Goal: Obtain resource: Download file/media

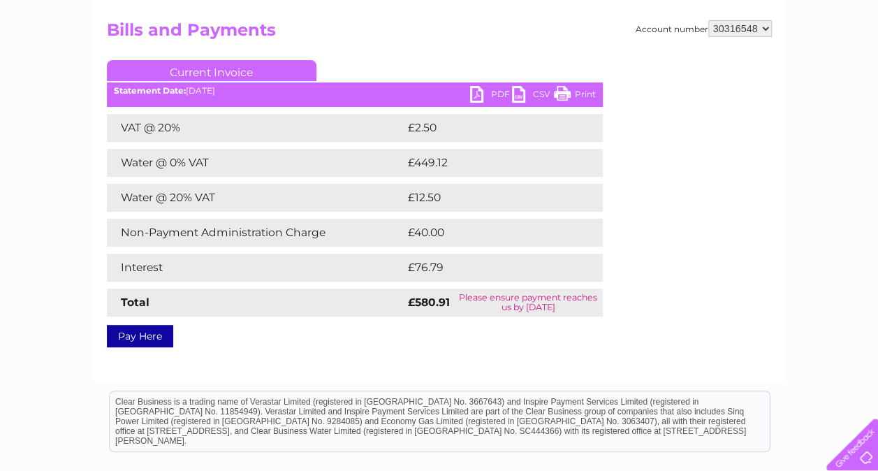
click at [486, 97] on link "PDF" at bounding box center [491, 96] width 42 height 20
click at [533, 94] on link "CSV" at bounding box center [533, 96] width 42 height 20
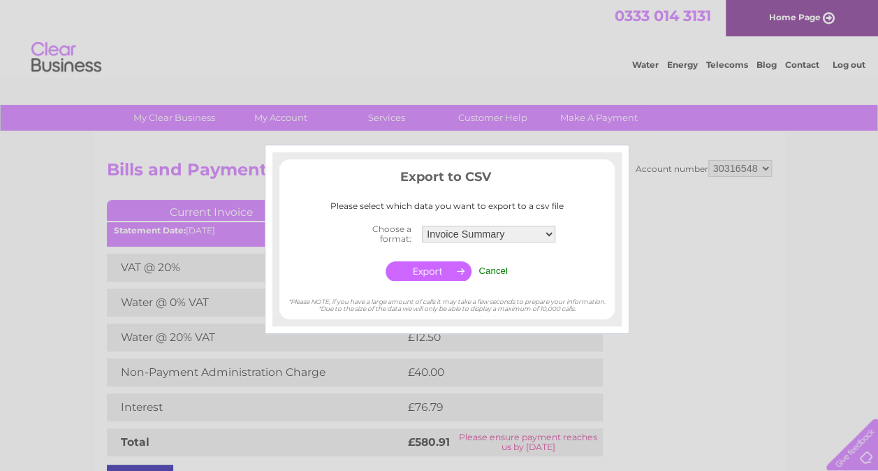
click at [433, 272] on input "button" at bounding box center [429, 271] width 86 height 20
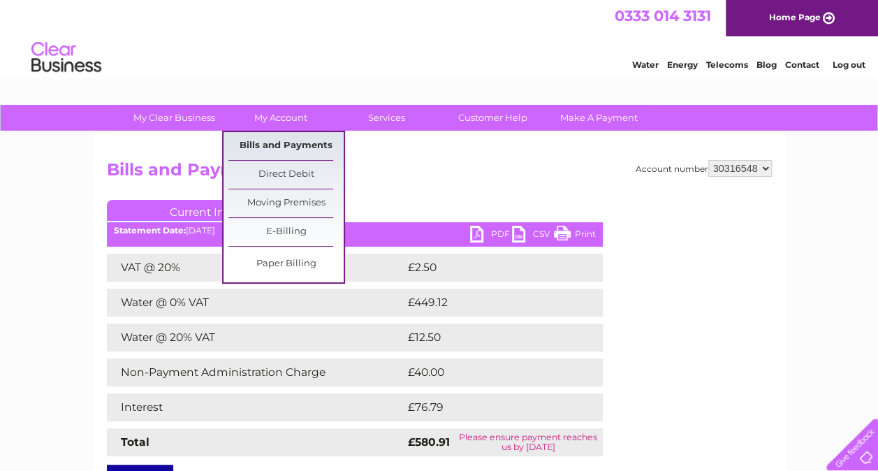
click at [296, 144] on link "Bills and Payments" at bounding box center [286, 146] width 115 height 28
click at [296, 145] on link "Bills and Payments" at bounding box center [286, 146] width 115 height 28
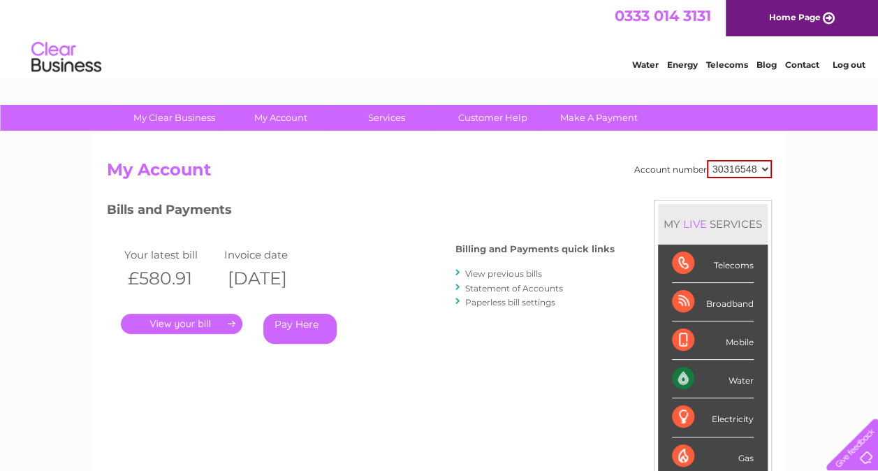
click at [182, 321] on link "." at bounding box center [182, 324] width 122 height 20
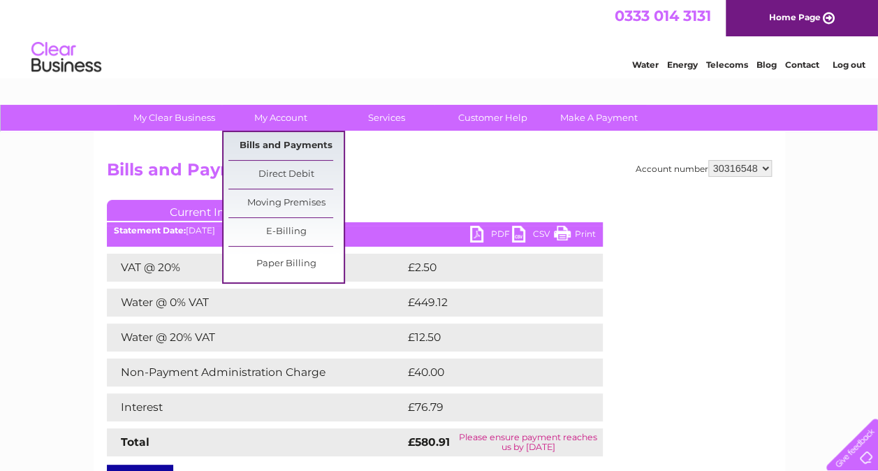
click at [298, 144] on link "Bills and Payments" at bounding box center [286, 146] width 115 height 28
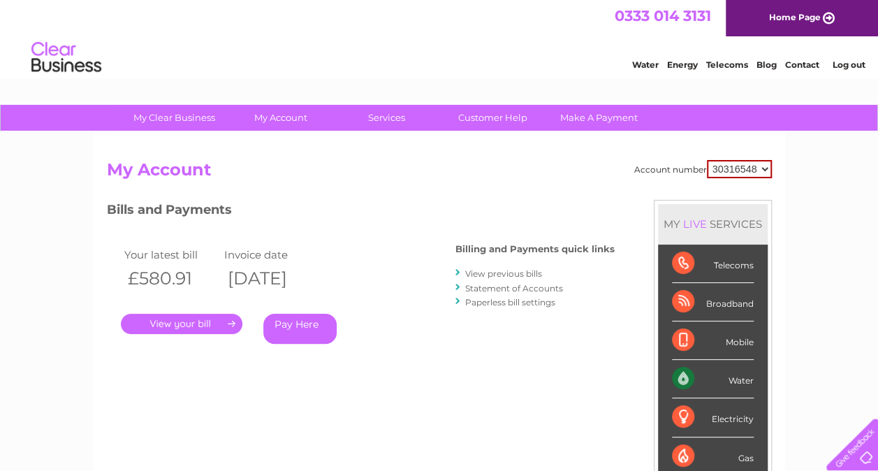
click at [512, 274] on link "View previous bills" at bounding box center [503, 273] width 77 height 10
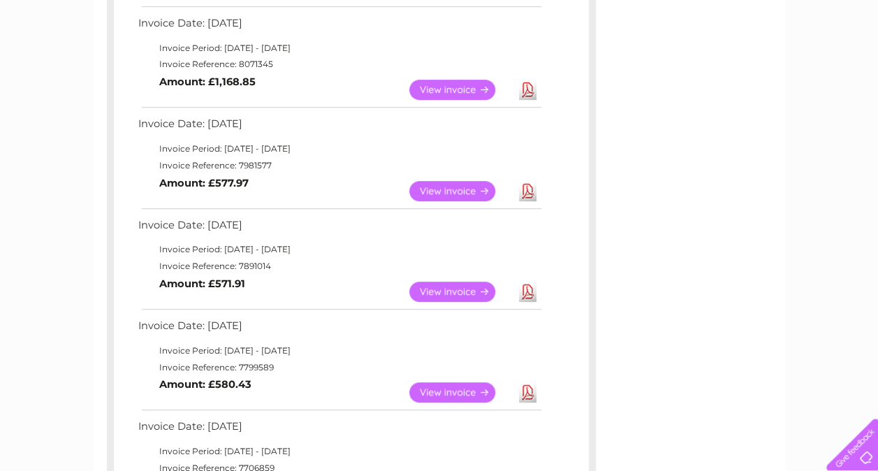
scroll to position [629, 0]
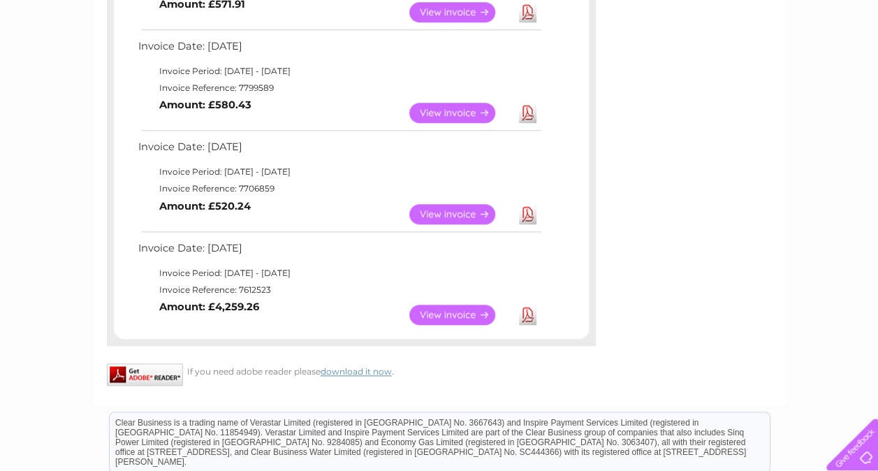
click at [455, 313] on link "View" at bounding box center [461, 315] width 103 height 20
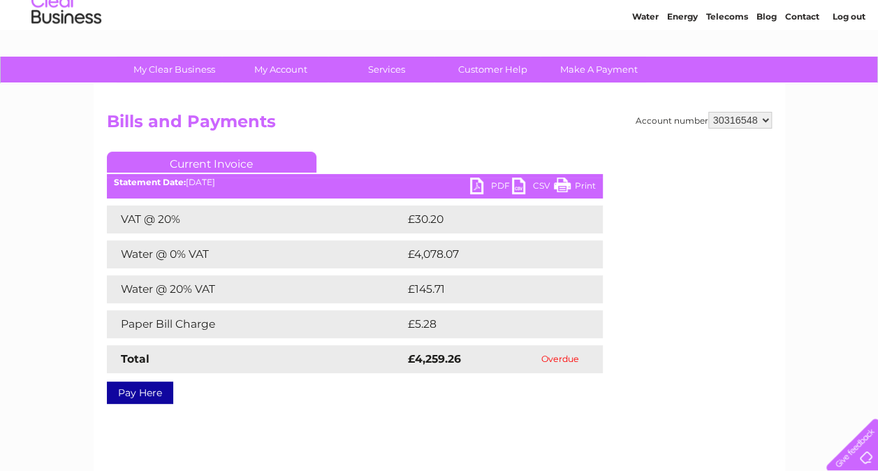
scroll to position [22, 0]
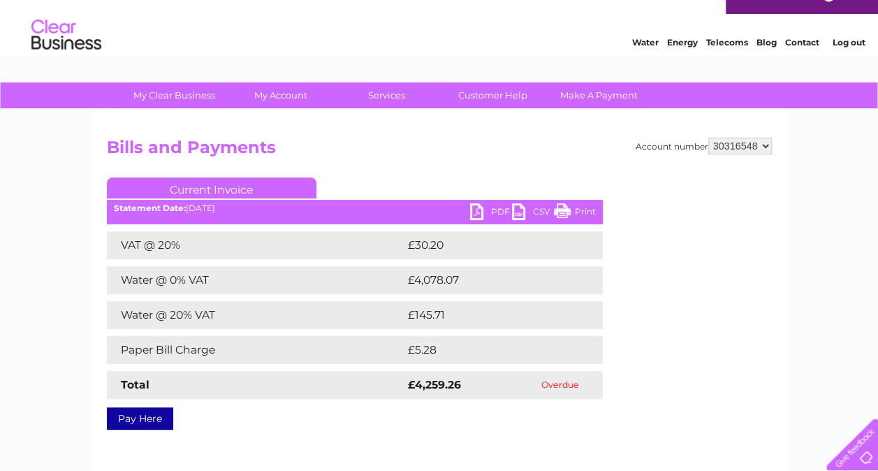
click at [497, 207] on link "PDF" at bounding box center [491, 213] width 42 height 20
